Goal: Task Accomplishment & Management: Manage account settings

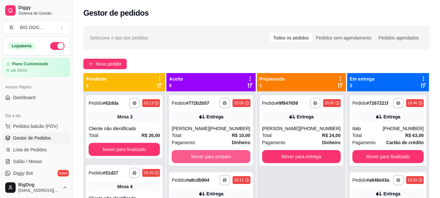
click at [211, 158] on button "Mover para preparo" at bounding box center [211, 156] width 78 height 13
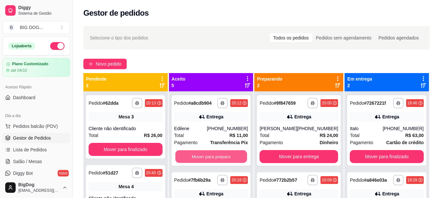
click at [211, 158] on button "Mover para preparo" at bounding box center [211, 156] width 72 height 13
click at [211, 158] on button "Mover para preparo" at bounding box center [211, 156] width 74 height 13
click at [211, 158] on button "Mover para preparo" at bounding box center [211, 156] width 72 height 13
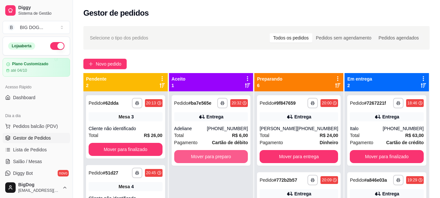
click at [211, 158] on button "Mover para preparo" at bounding box center [211, 156] width 74 height 13
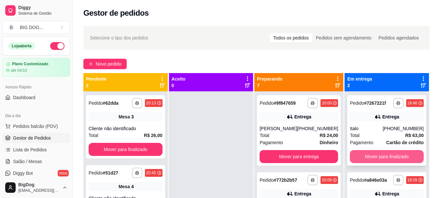
click at [389, 160] on button "Mover para finalizado" at bounding box center [387, 156] width 74 height 13
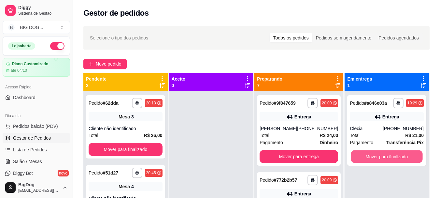
click at [389, 160] on button "Mover para finalizado" at bounding box center [387, 156] width 72 height 13
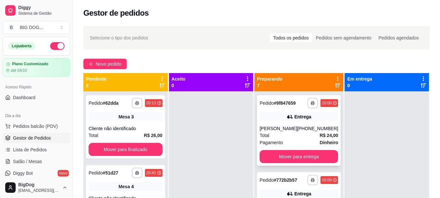
click at [297, 143] on div "Pagamento Dinheiro" at bounding box center [299, 142] width 78 height 7
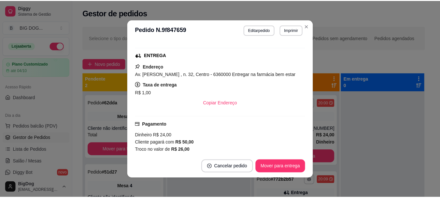
scroll to position [231, 0]
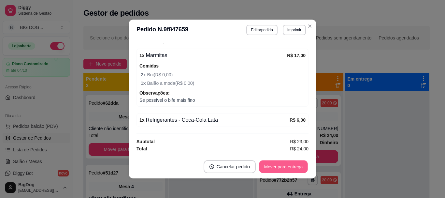
click at [265, 165] on button "Mover para entrega" at bounding box center [283, 166] width 49 height 13
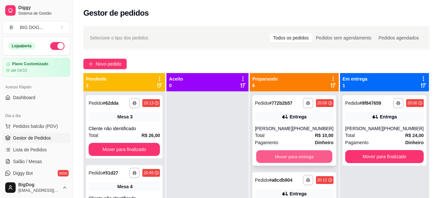
click at [305, 156] on button "Mover para entrega" at bounding box center [294, 156] width 76 height 13
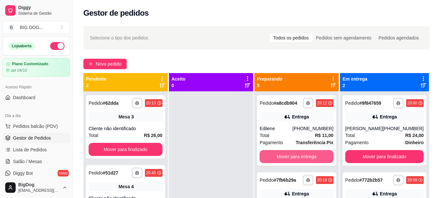
click at [305, 156] on button "Mover para entrega" at bounding box center [297, 156] width 74 height 13
click at [305, 156] on button "Mover para entrega" at bounding box center [297, 156] width 72 height 13
click at [305, 156] on button "Mover para entrega" at bounding box center [297, 156] width 74 height 13
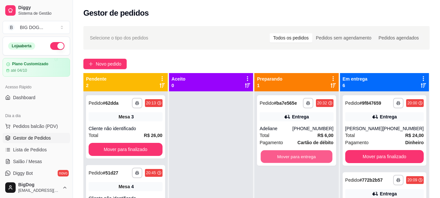
click at [305, 156] on button "Mover para entrega" at bounding box center [297, 156] width 72 height 13
